Goal: Task Accomplishment & Management: Manage account settings

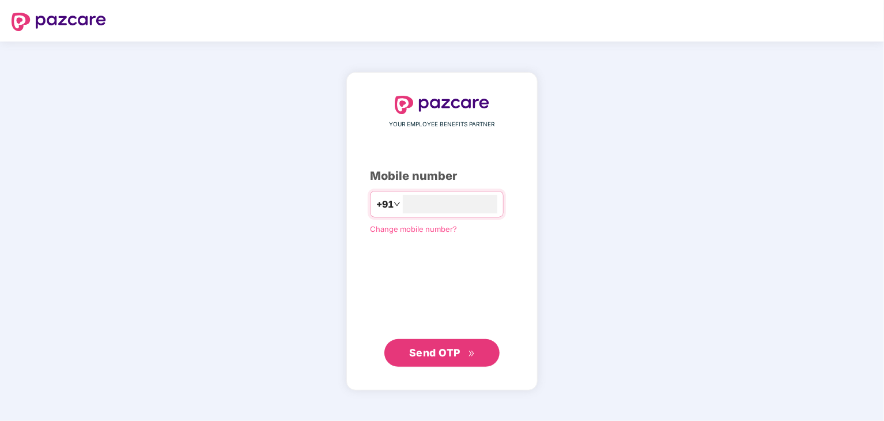
type input "**********"
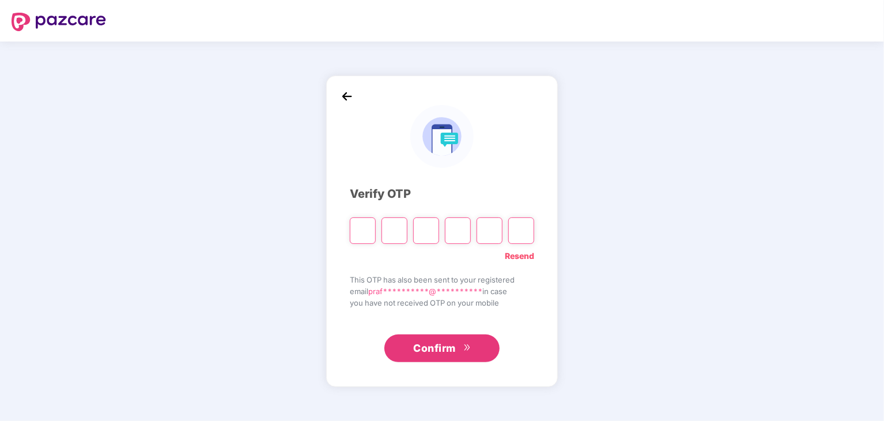
type input "*"
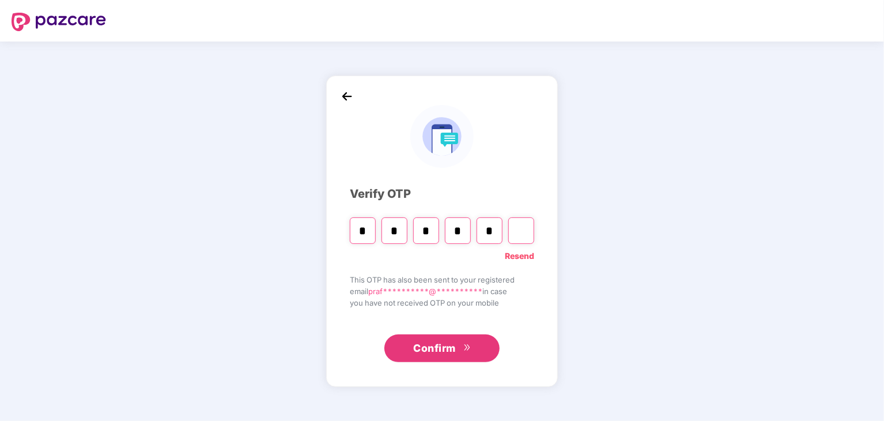
type input "*"
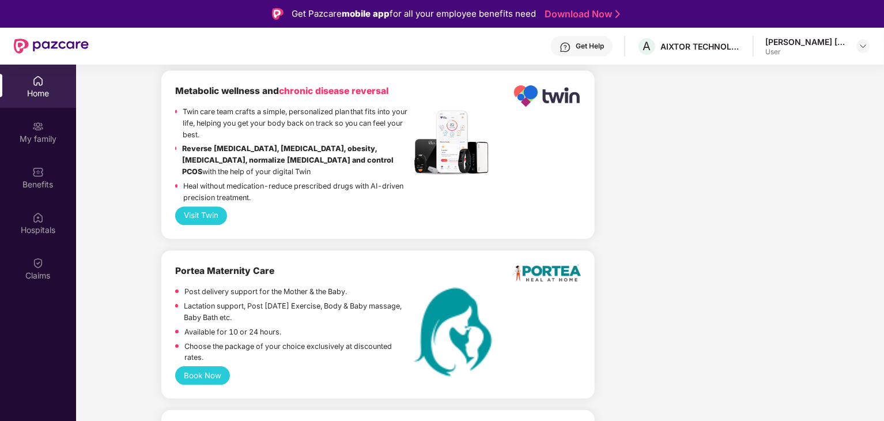
scroll to position [2074, 0]
